Goal: Use online tool/utility: Utilize a website feature to perform a specific function

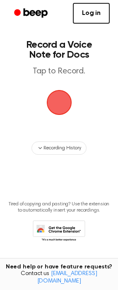
click at [53, 102] on span "button" at bounding box center [59, 102] width 23 height 23
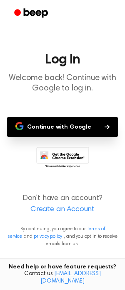
click at [51, 125] on button "Continue with Google" at bounding box center [62, 127] width 111 height 20
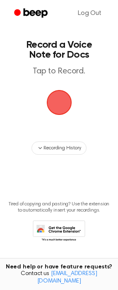
click at [61, 103] on span "button" at bounding box center [59, 102] width 25 height 25
